Goal: Find specific page/section: Find specific page/section

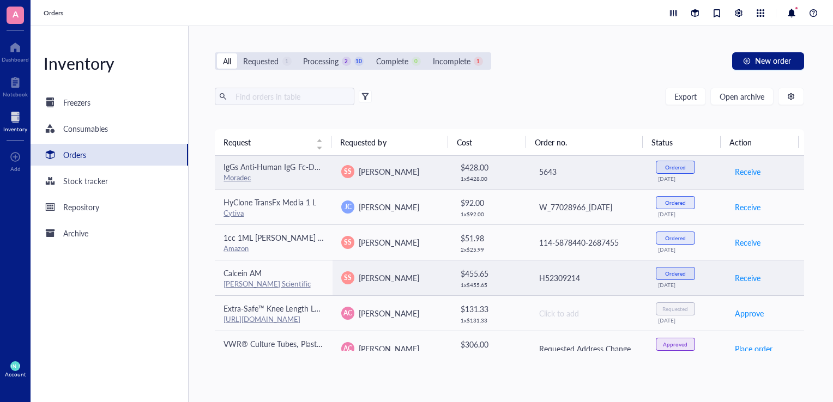
scroll to position [116, 0]
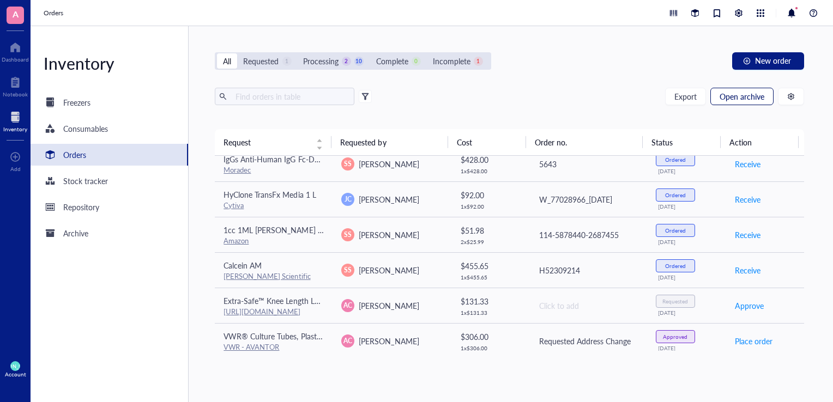
click at [728, 95] on span "Open archive" at bounding box center [742, 96] width 45 height 9
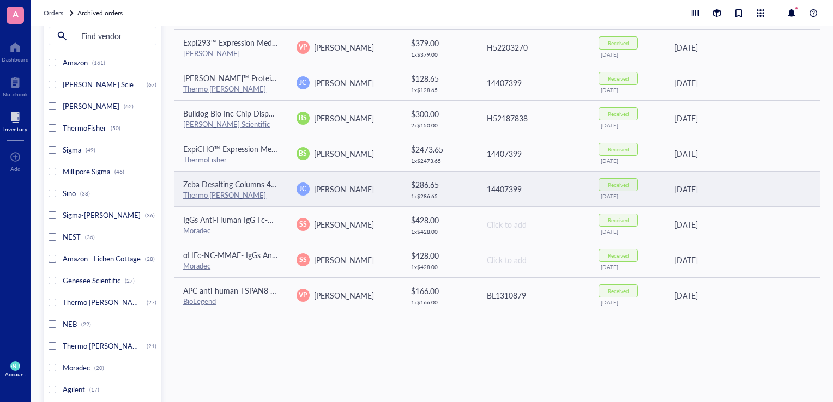
scroll to position [202, 0]
